Goal: Browse casually: Explore the website without a specific task or goal

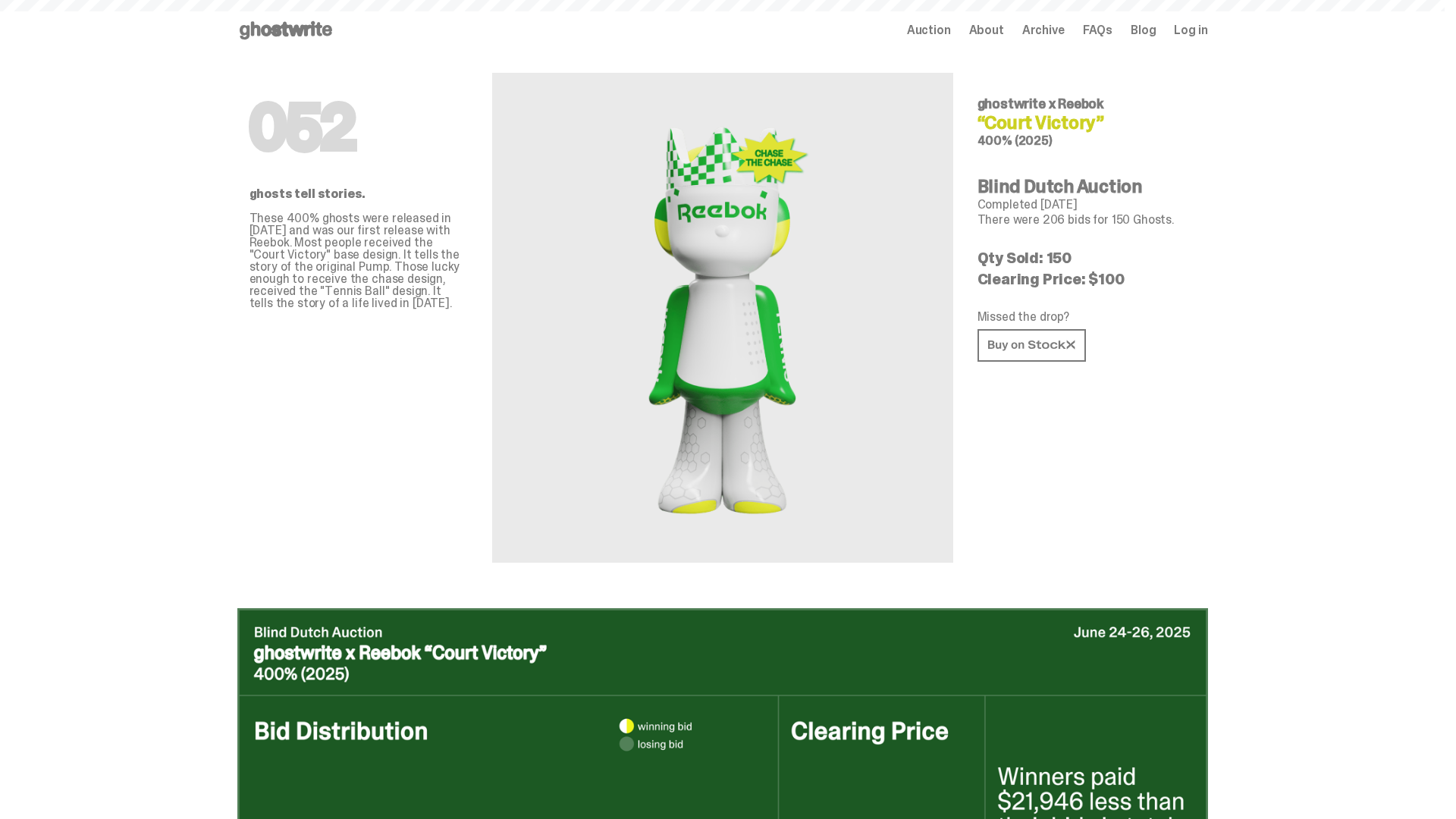
scroll to position [737, 0]
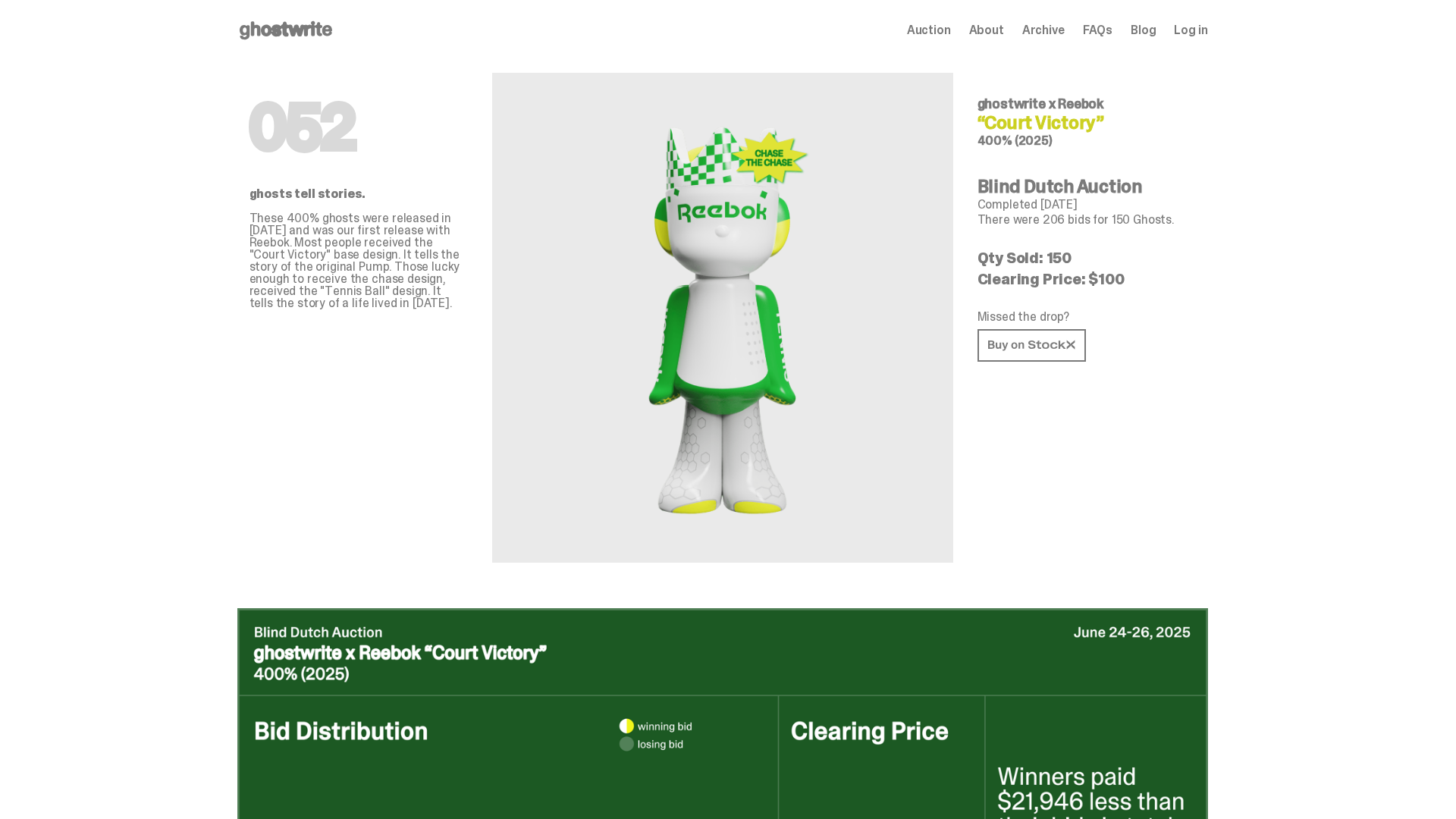
scroll to position [1474, 0]
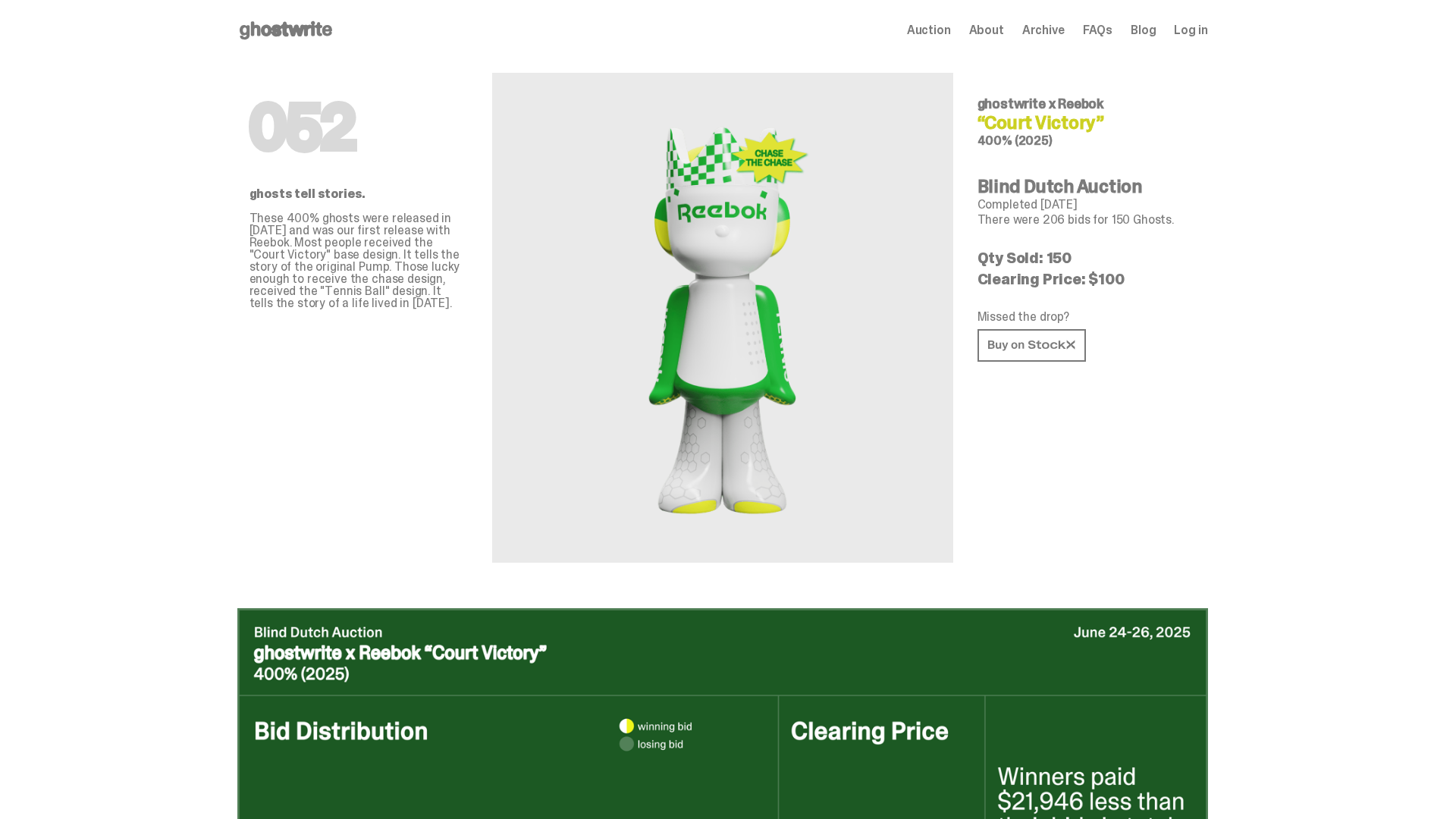
scroll to position [1474, 0]
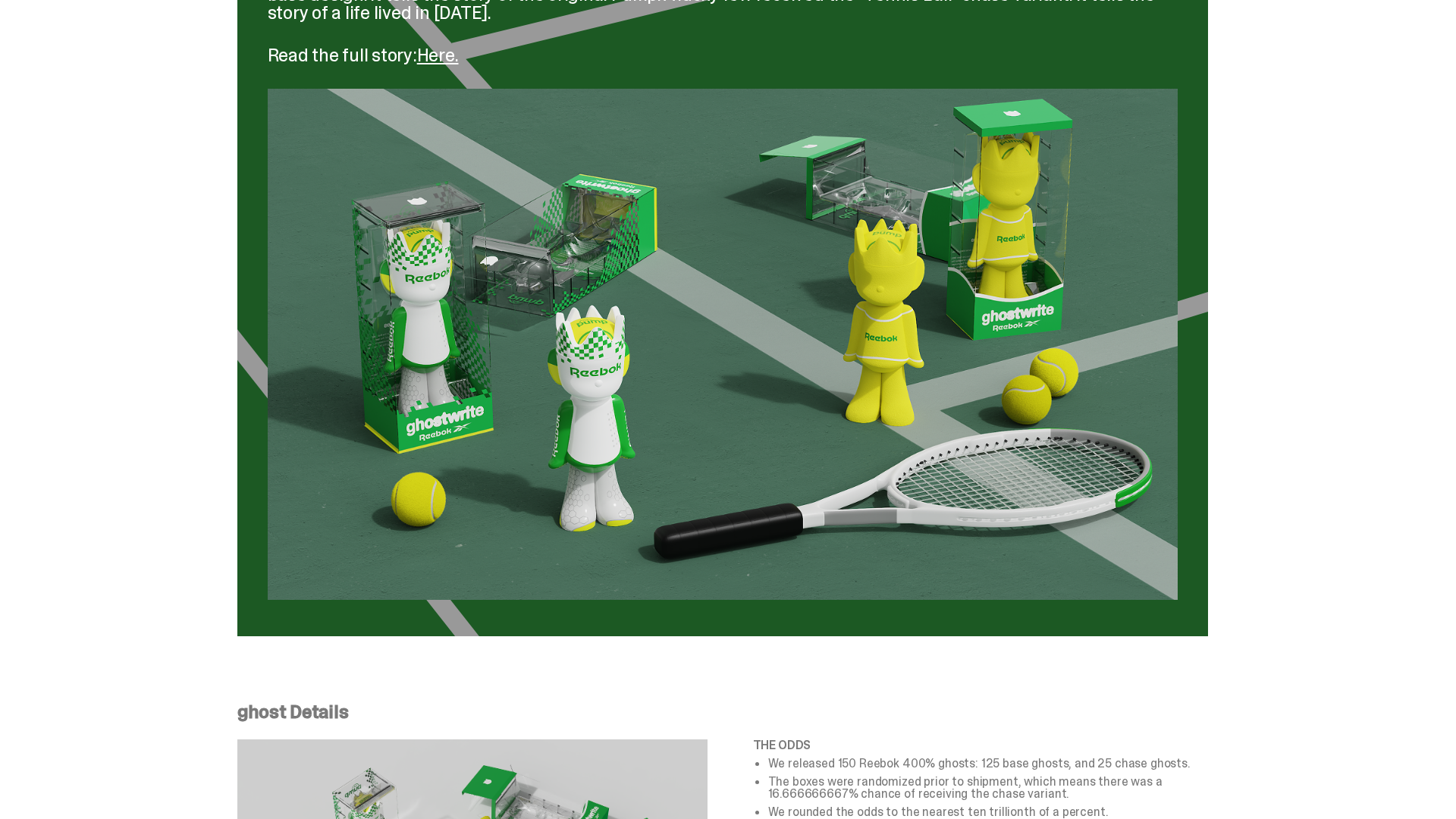
scroll to position [2539, 0]
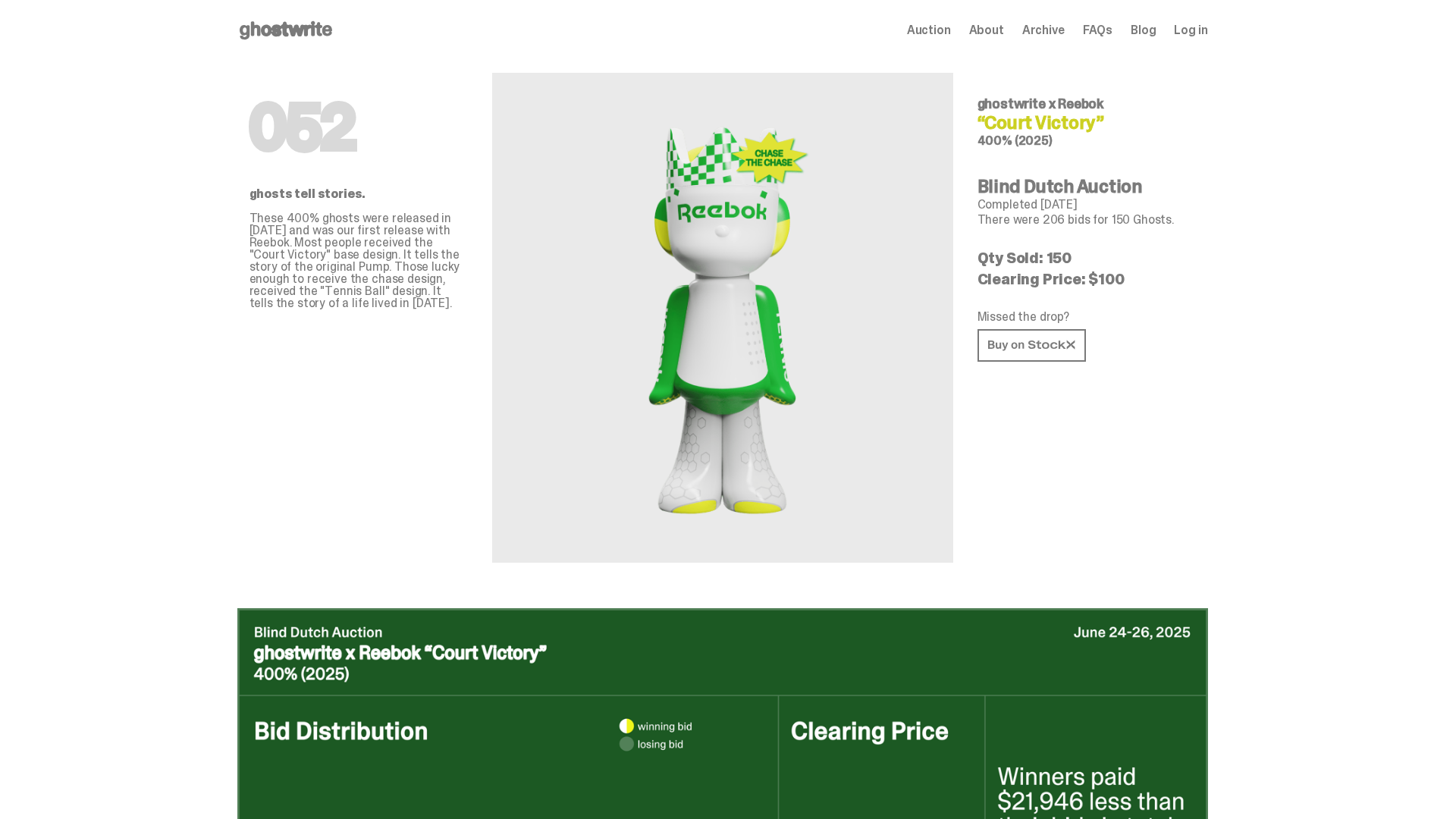
scroll to position [2539, 0]
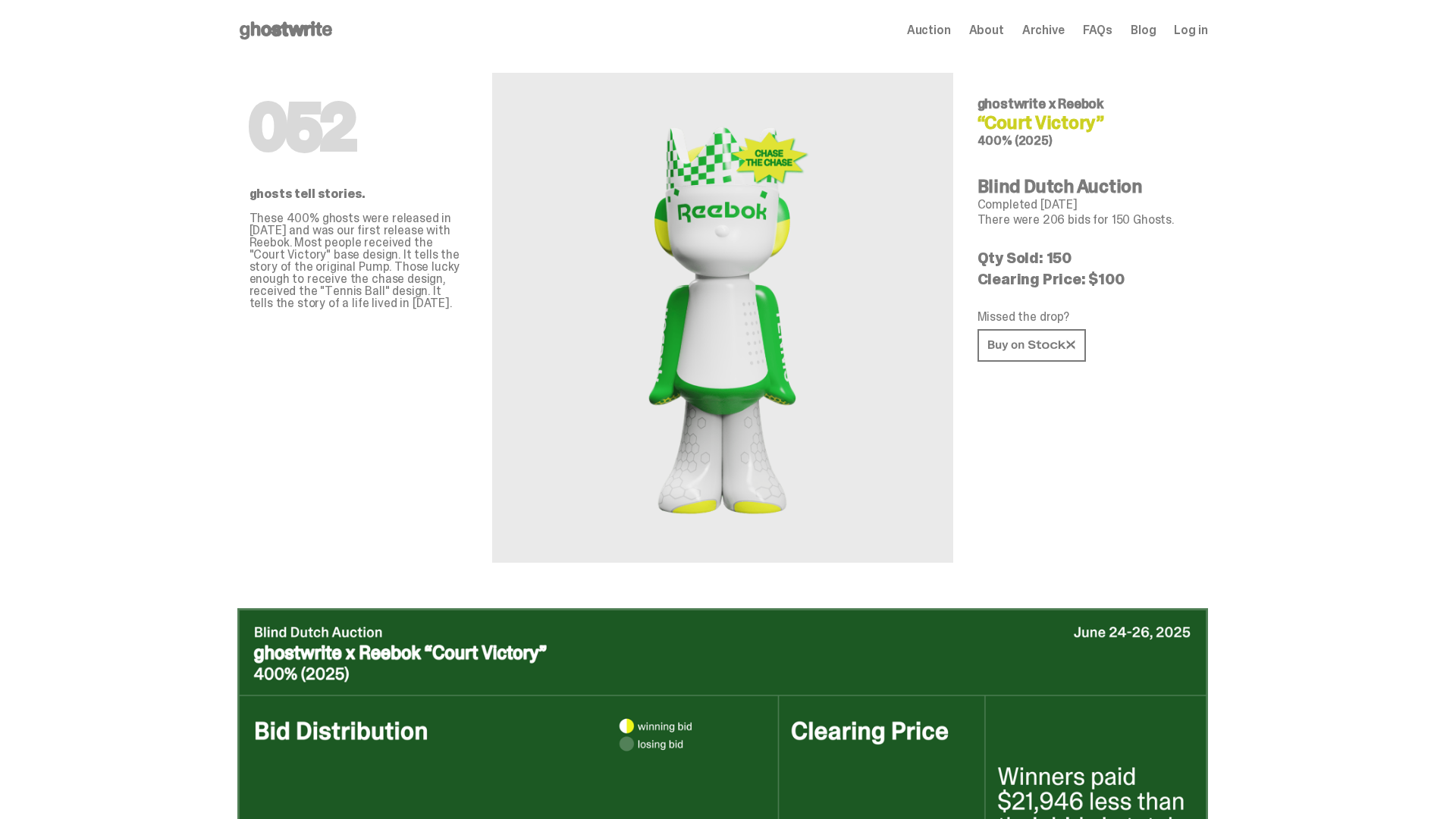
scroll to position [2539, 0]
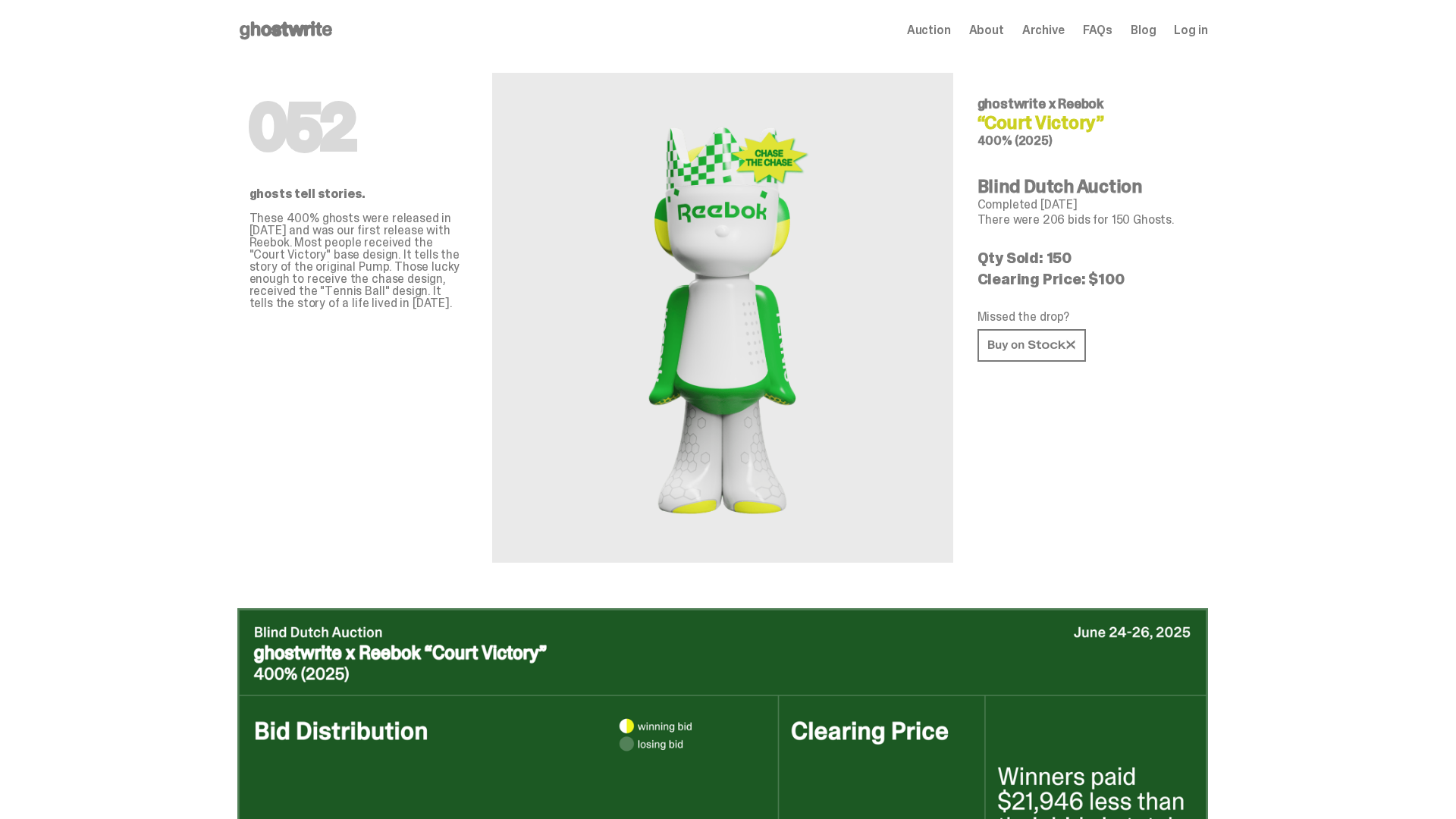
scroll to position [2539, 0]
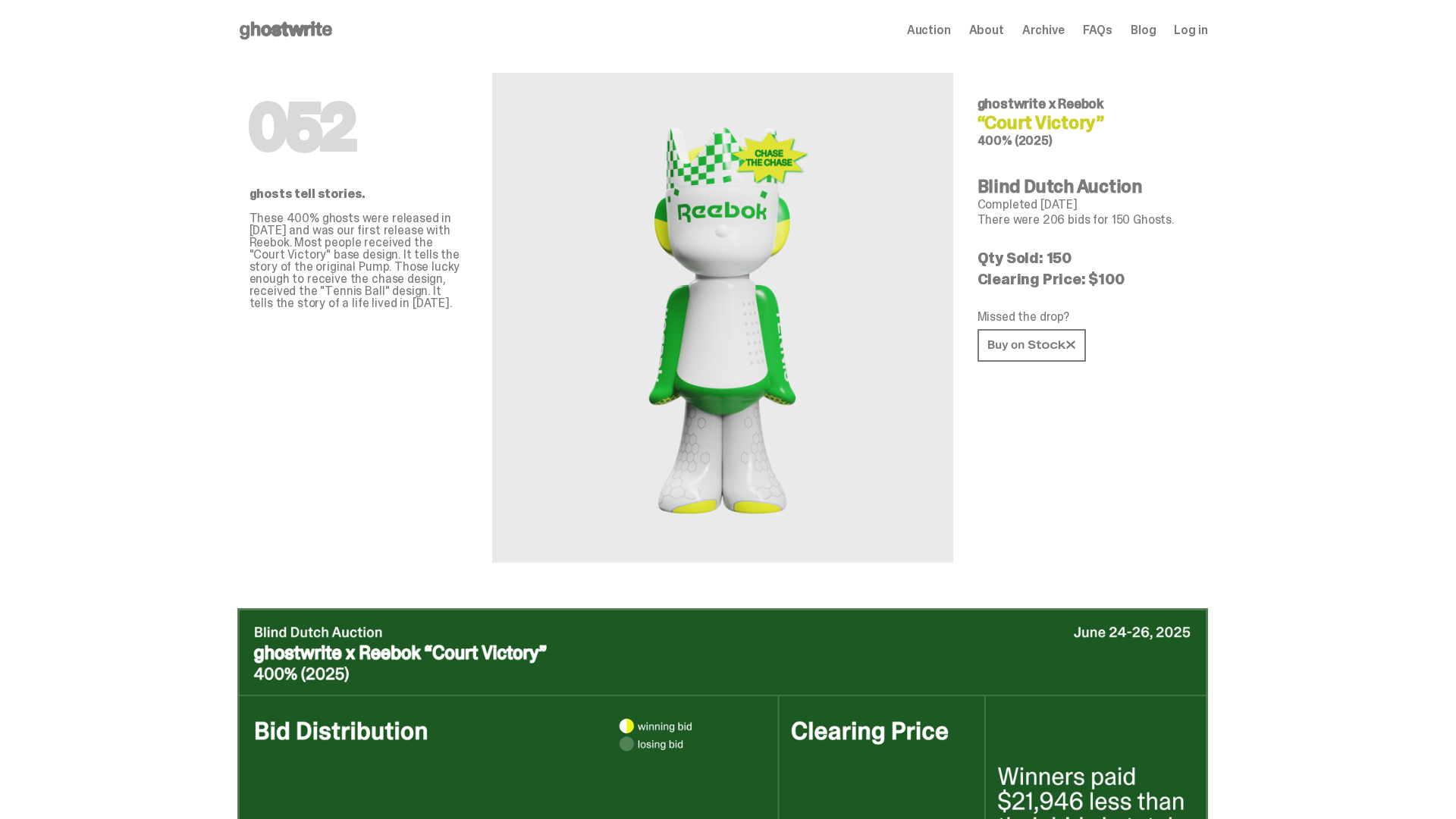
scroll to position [2539, 0]
